Goal: Register for event/course

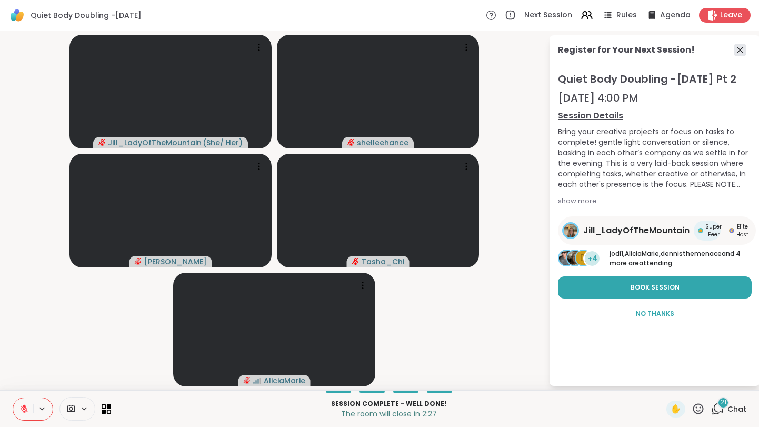
click at [742, 55] on icon at bounding box center [740, 50] width 13 height 13
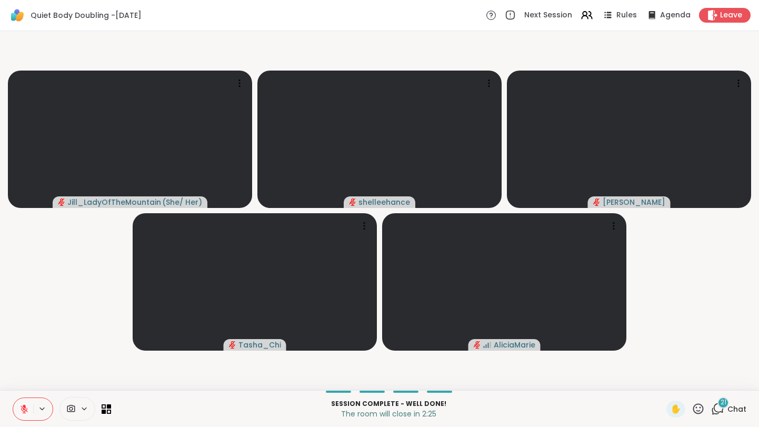
click at [744, 406] on span "Chat" at bounding box center [737, 409] width 19 height 11
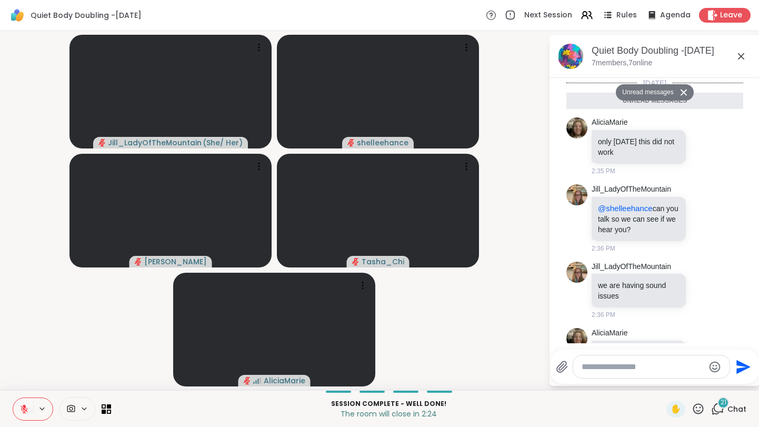
scroll to position [1614, 0]
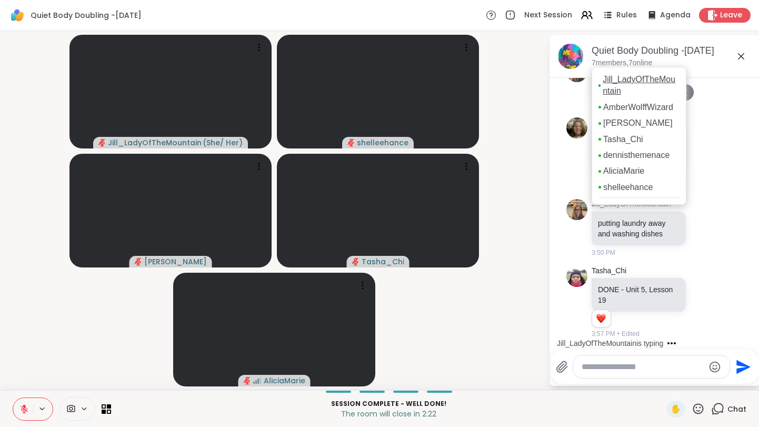
click at [620, 93] on link "Jill_LadyOfTheMountain" at bounding box center [641, 86] width 77 height 24
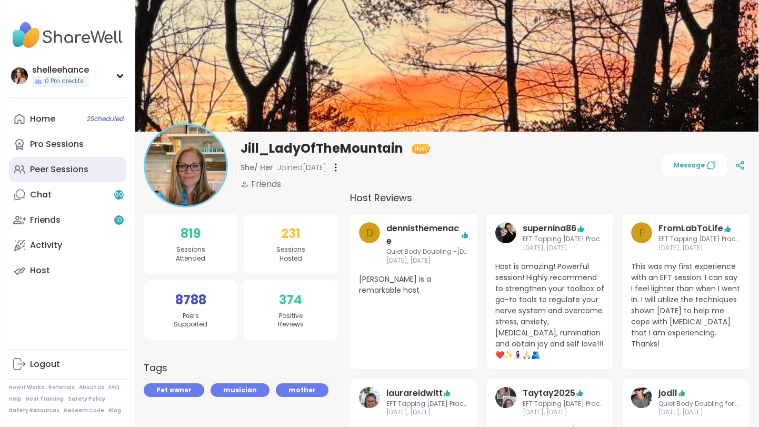
click at [104, 176] on link "Peer Sessions" at bounding box center [67, 169] width 117 height 25
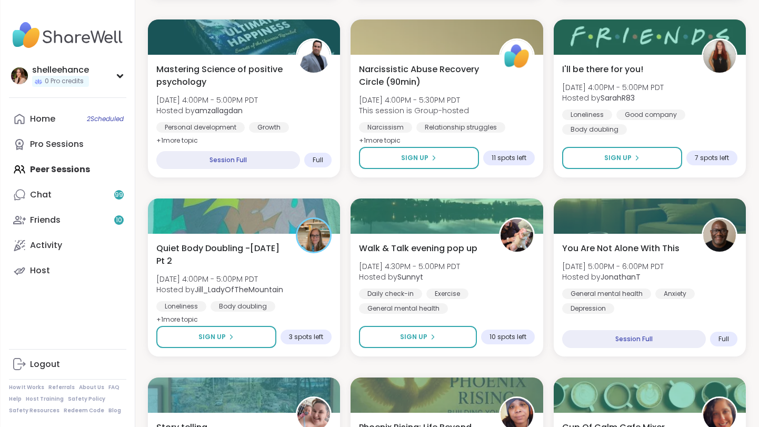
scroll to position [492, 0]
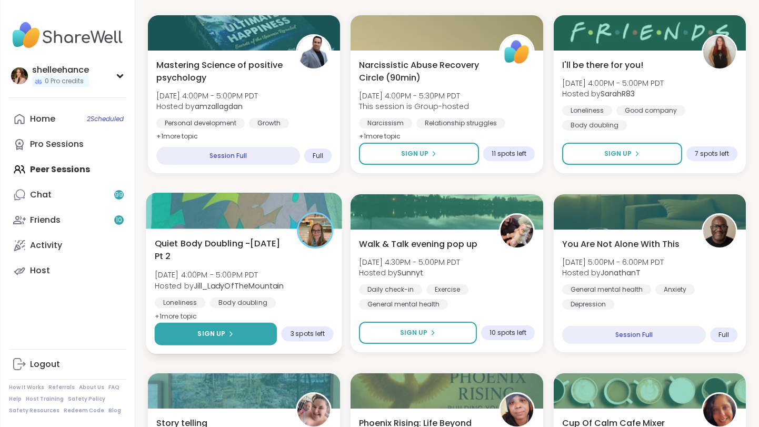
click at [181, 336] on button "Sign Up" at bounding box center [216, 334] width 123 height 23
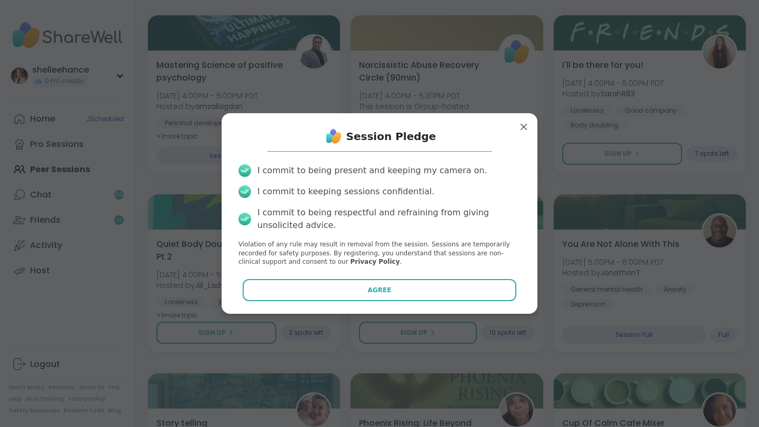
click at [286, 303] on div "Session Pledge I commit to being present and keeping my camera on. I commit to …" at bounding box center [379, 214] width 299 height 184
click at [293, 296] on button "Agree" at bounding box center [380, 290] width 274 height 22
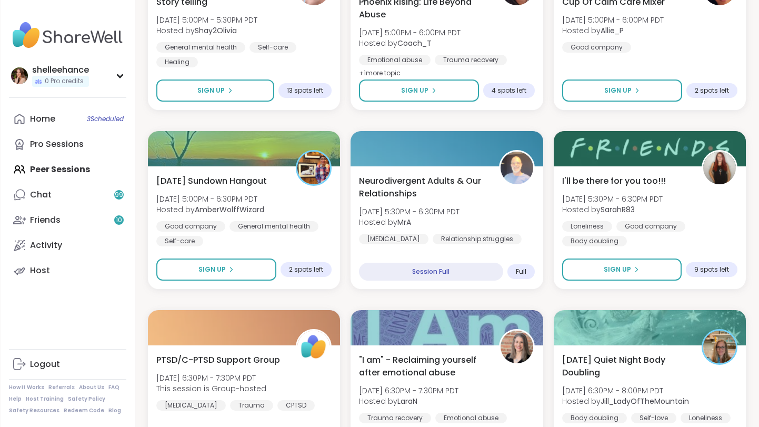
scroll to position [920, 0]
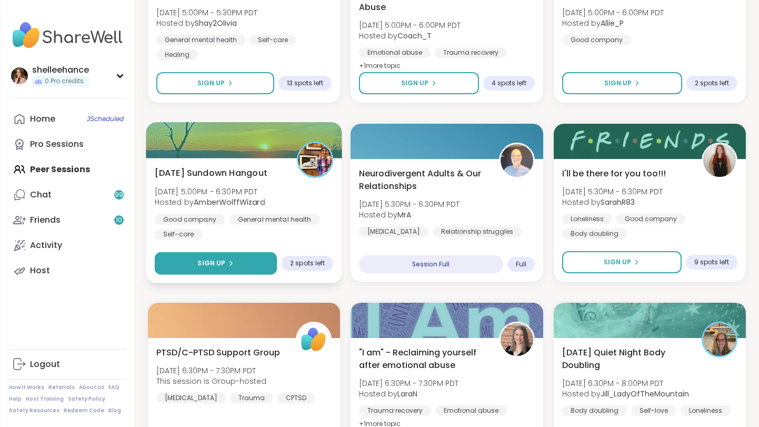
click at [164, 260] on button "Sign Up" at bounding box center [216, 263] width 123 height 23
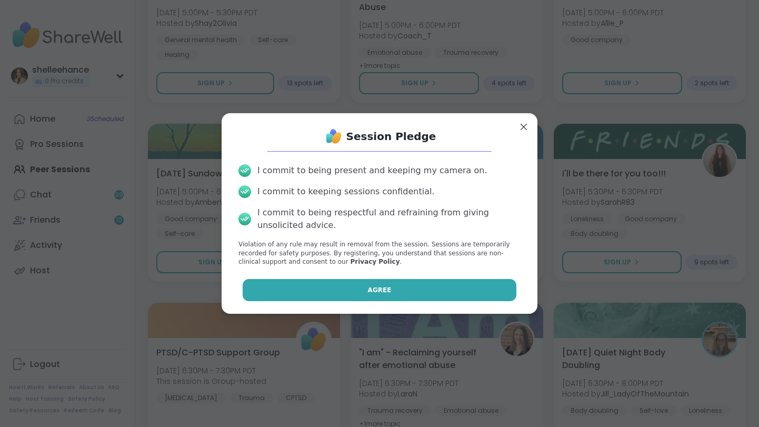
click at [294, 283] on button "Agree" at bounding box center [380, 290] width 274 height 22
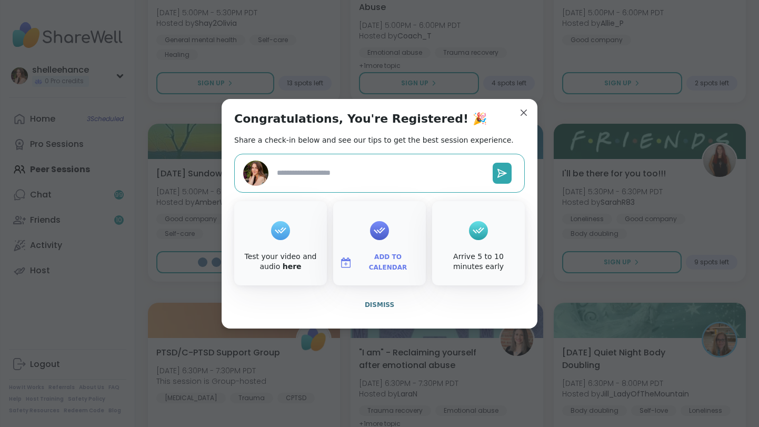
type textarea "*"
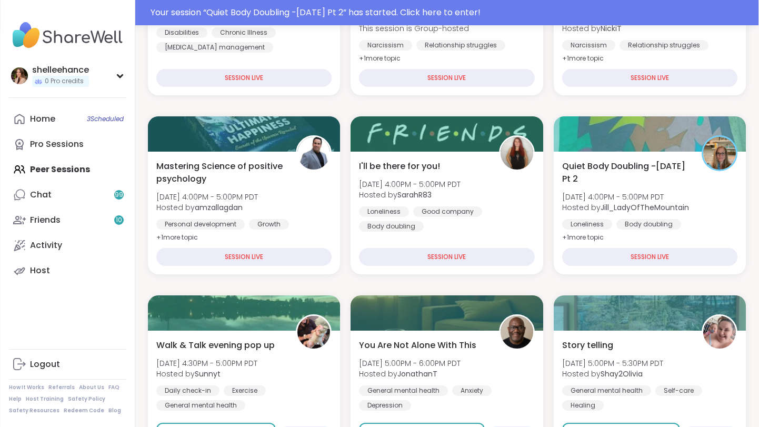
scroll to position [249, 0]
